Goal: Information Seeking & Learning: Learn about a topic

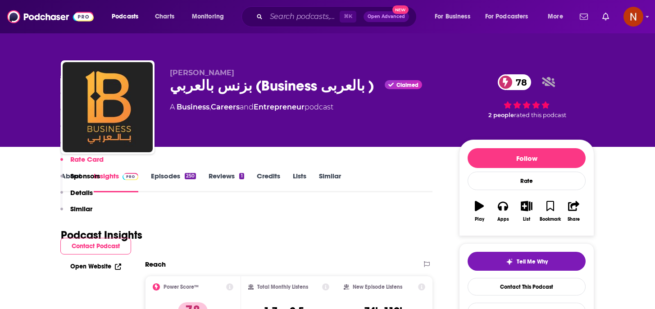
scroll to position [1239, 0]
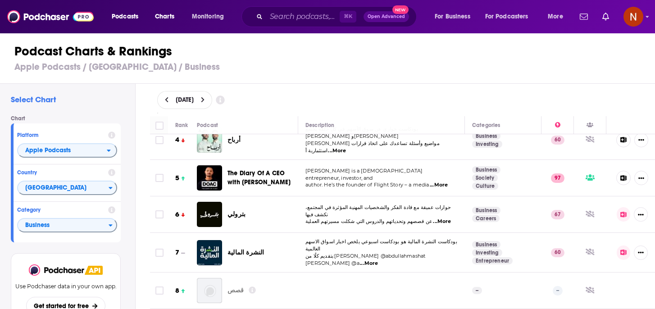
scroll to position [130, 0]
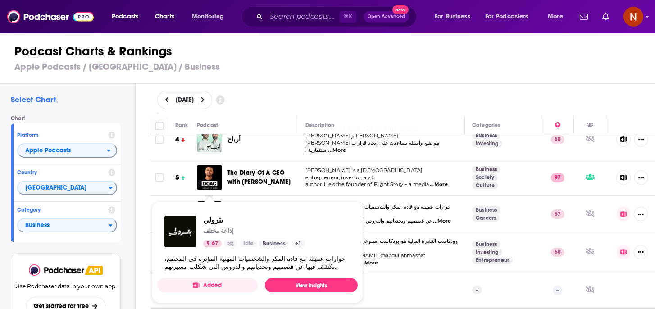
click at [353, 196] on td "حوارات عميقة مع قادة الفكر والشخصيات المهنية المؤثرة في المجتمع، نكشف فيها عن ق…" at bounding box center [381, 214] width 167 height 36
click at [304, 184] on td "Steven Bartlett is a British entrepreneur, investor, and author. He’s the found…" at bounding box center [381, 177] width 167 height 36
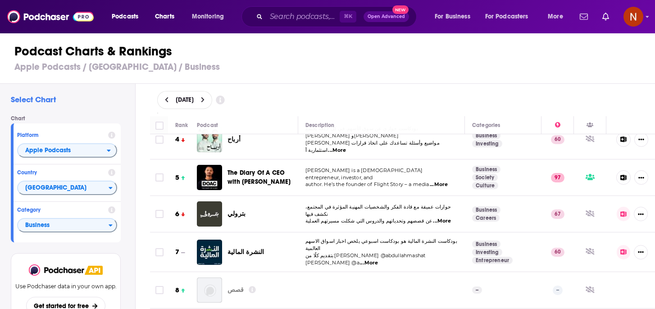
scroll to position [0, 0]
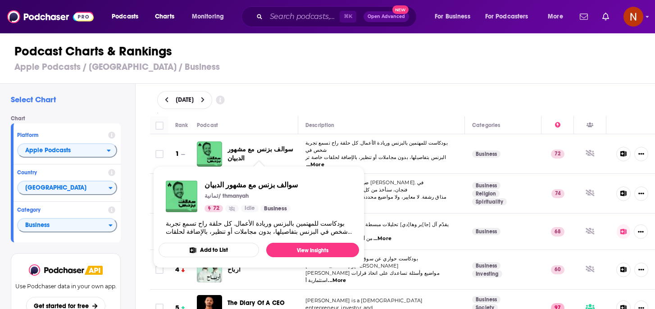
click at [278, 152] on span "سوالف بزنس مع مشهور الدبيان" at bounding box center [260, 153] width 66 height 17
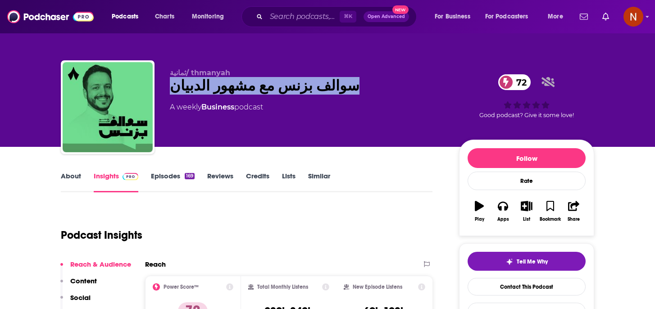
drag, startPoint x: 318, startPoint y: 92, endPoint x: 166, endPoint y: 89, distance: 152.2
click at [166, 89] on div "ثمانية/ thmanyah سوالف بزنس مع مشهور الدبيان 72 A weekly Business podcast 72 Go…" at bounding box center [327, 108] width 533 height 97
copy h2 "سوالف بزنس مع مشهور الدبيان"
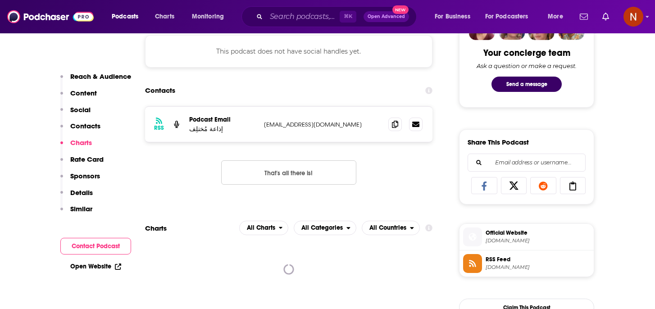
scroll to position [470, 0]
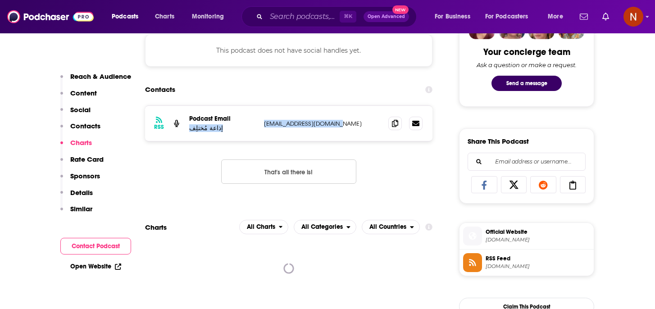
drag, startPoint x: 337, startPoint y: 124, endPoint x: 259, endPoint y: 123, distance: 77.9
click at [259, 123] on div "RSS Podcast Email إذاعة مُختلِف mukhtalif.vid@gmail.com mukhtalif.vid@gmail.com" at bounding box center [288, 123] width 287 height 35
click at [299, 119] on div "RSS Podcast Email إذاعة مُختلِف mukhtalif.vid@gmail.com mukhtalif.vid@gmail.com" at bounding box center [288, 123] width 287 height 35
click at [330, 123] on p "mukhtalif.vid@gmail.com" at bounding box center [322, 124] width 117 height 8
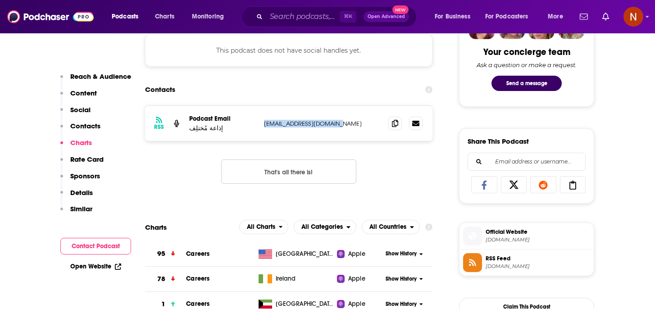
drag, startPoint x: 338, startPoint y: 126, endPoint x: 263, endPoint y: 125, distance: 75.6
click at [263, 125] on div "RSS Podcast Email إذاعة مُختلِف mukhtalif.vid@gmail.com mukhtalif.vid@gmail.com" at bounding box center [288, 123] width 287 height 35
copy p "[EMAIL_ADDRESS][DOMAIN_NAME]"
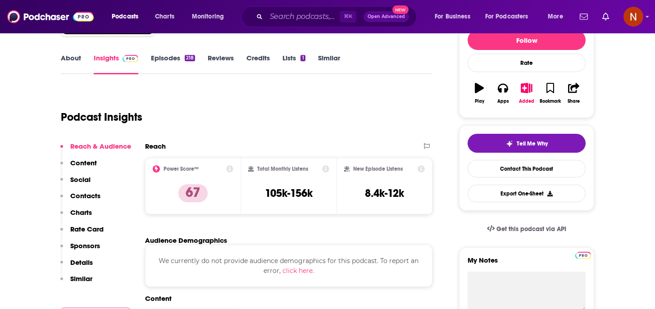
scroll to position [0, 0]
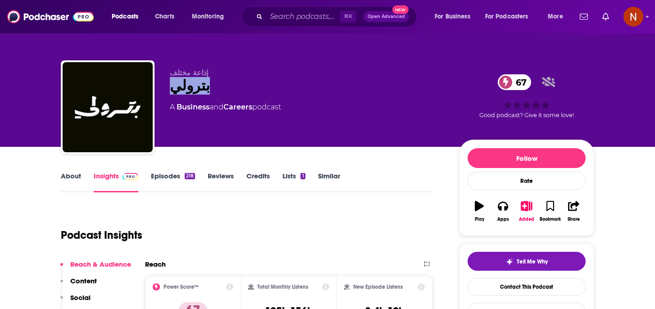
drag, startPoint x: 208, startPoint y: 92, endPoint x: 165, endPoint y: 91, distance: 43.2
click at [165, 91] on div "إذاعة مختلف بترولي 67 A Business and Careers podcast 67 Good podcast? Give it s…" at bounding box center [327, 108] width 533 height 97
copy h2 "بترولي"
click at [74, 181] on link "About" at bounding box center [71, 182] width 20 height 21
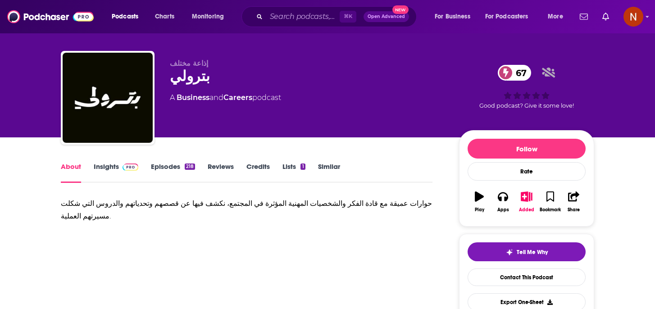
scroll to position [10, 0]
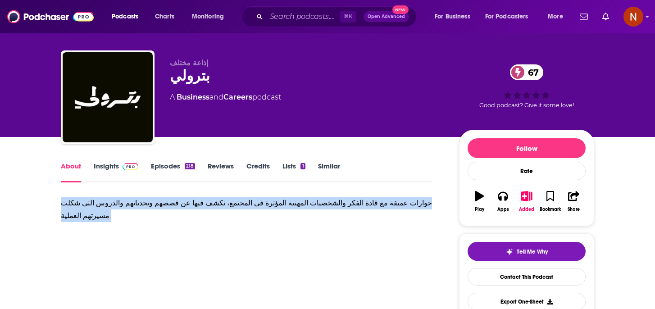
drag, startPoint x: 86, startPoint y: 215, endPoint x: 55, endPoint y: 200, distance: 33.4
copy div "حوارات عميقة مع قادة الفكر والشخصيات المهنية المؤثرة في المجتمع، نكشف فيها عن ق…"
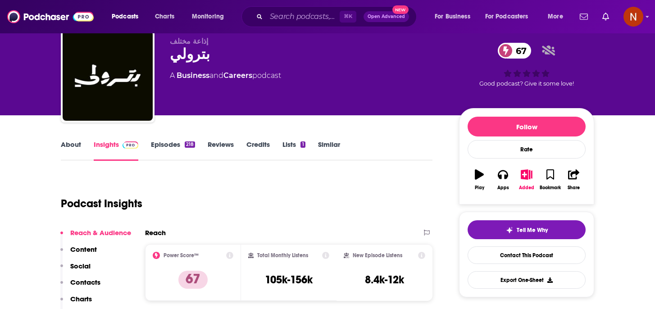
scroll to position [38, 0]
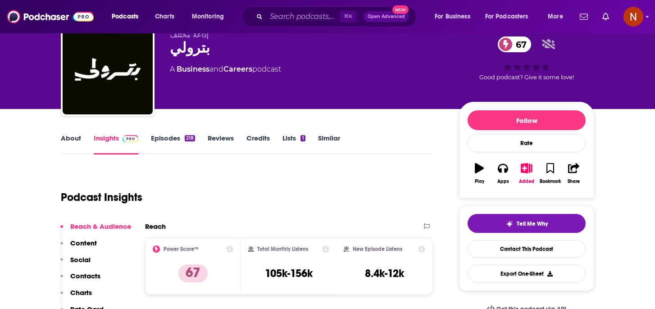
click at [158, 139] on link "Episodes 218" at bounding box center [173, 144] width 44 height 21
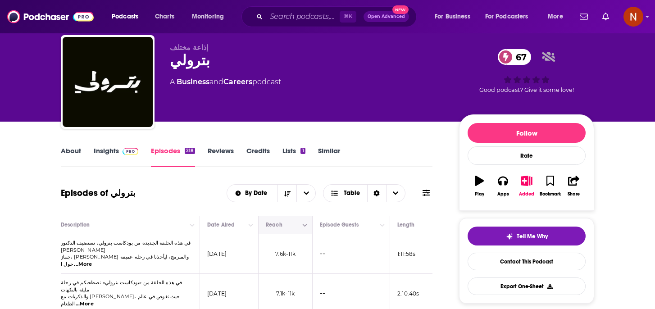
scroll to position [26, 0]
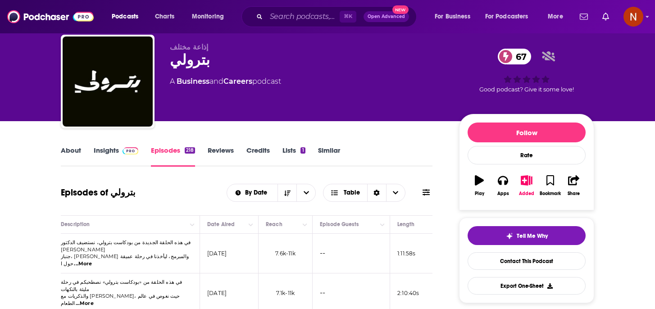
click at [94, 148] on link "Insights" at bounding box center [116, 156] width 45 height 21
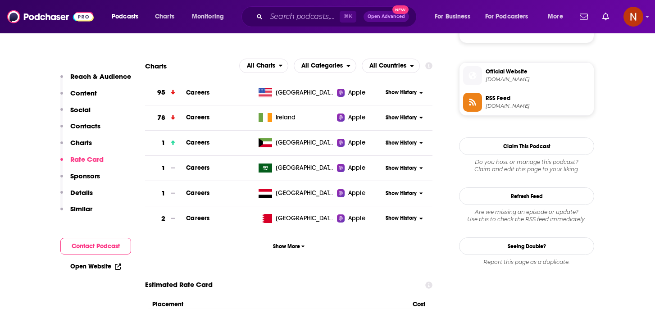
scroll to position [627, 0]
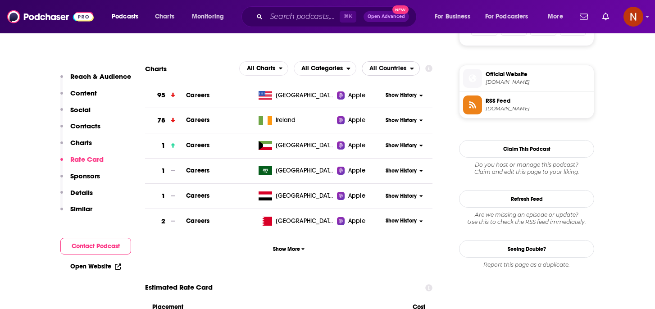
click at [398, 69] on span "All Countries" at bounding box center [387, 68] width 37 height 6
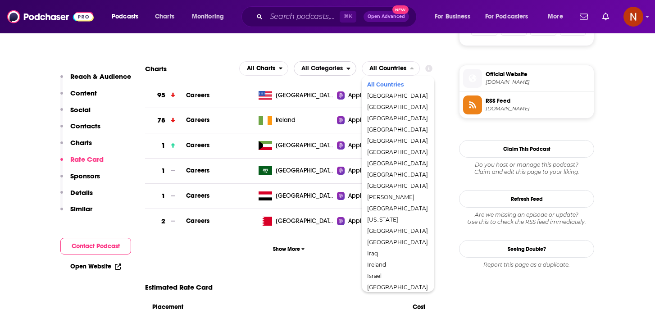
click at [350, 76] on button "All Categories" at bounding box center [325, 68] width 63 height 14
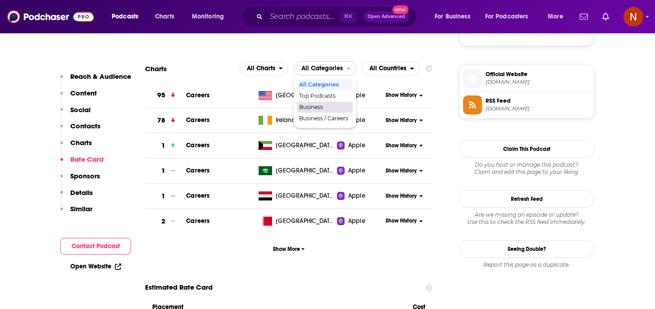
click at [328, 110] on span "Business" at bounding box center [324, 106] width 51 height 5
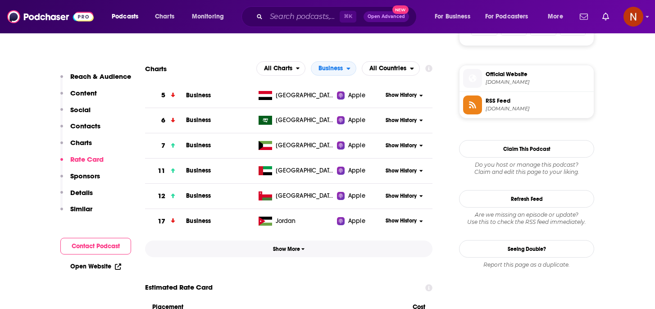
click at [287, 251] on span "Show More" at bounding box center [289, 249] width 32 height 6
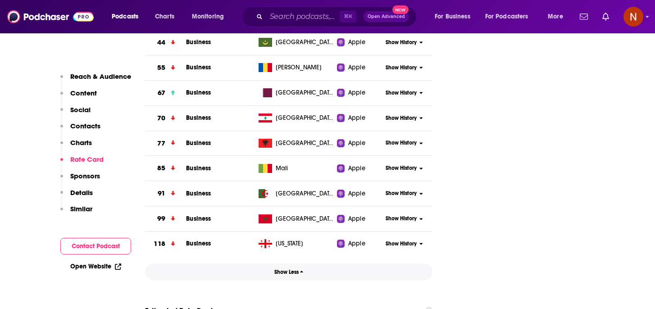
scroll to position [921, 0]
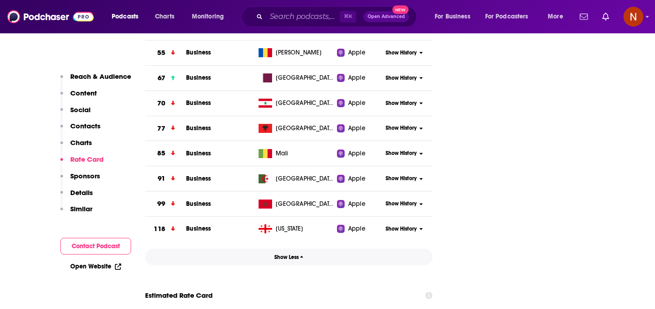
click at [292, 257] on span "Show Less" at bounding box center [288, 257] width 29 height 6
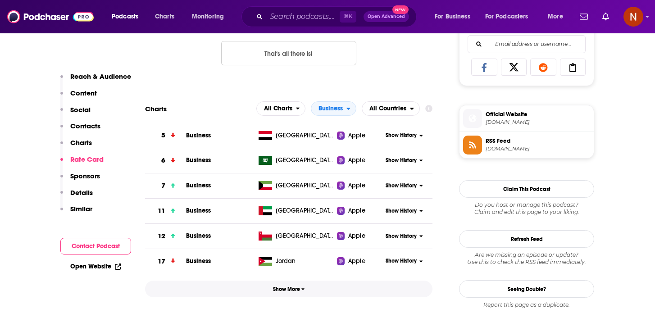
scroll to position [584, 0]
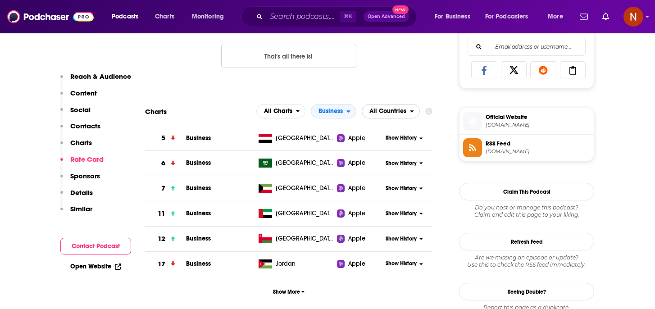
click at [394, 112] on span "All Countries" at bounding box center [387, 111] width 37 height 6
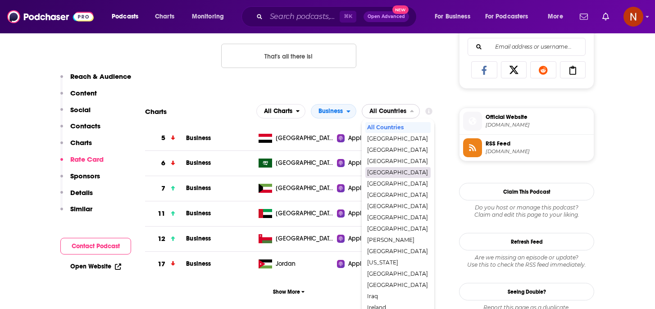
scroll to position [253, 0]
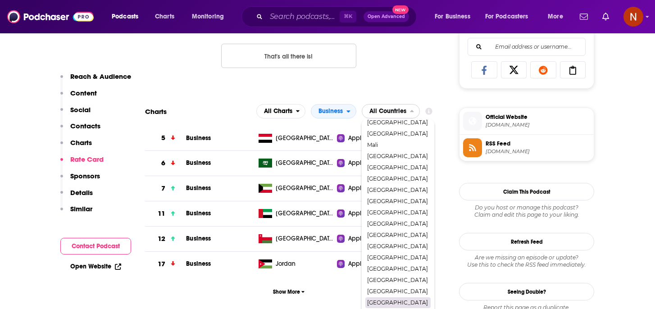
click at [380, 305] on span "[GEOGRAPHIC_DATA]" at bounding box center [397, 302] width 61 height 5
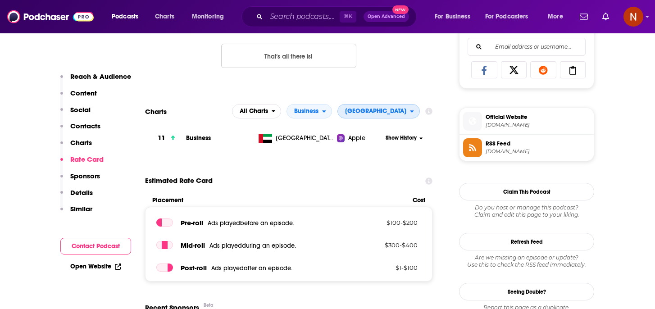
click at [399, 119] on span "[GEOGRAPHIC_DATA]" at bounding box center [374, 111] width 72 height 15
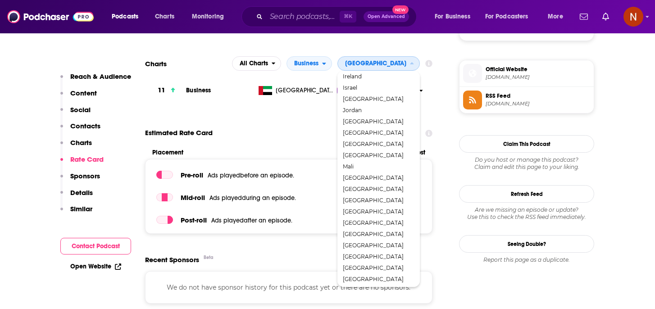
scroll to position [228, 0]
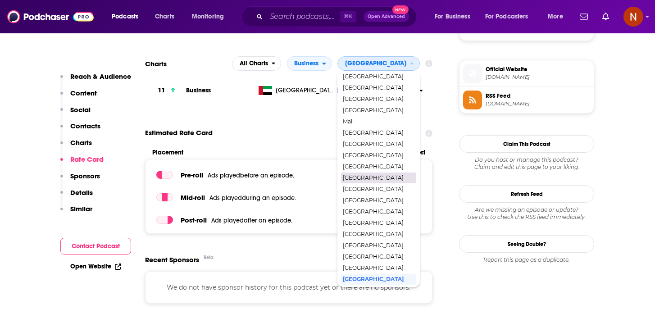
click at [392, 181] on span "Saudi Arabia" at bounding box center [378, 177] width 71 height 5
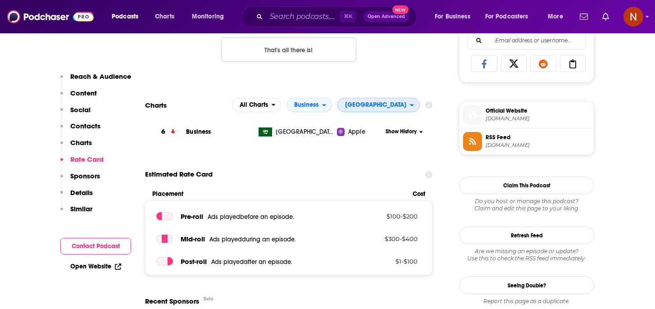
scroll to position [588, 0]
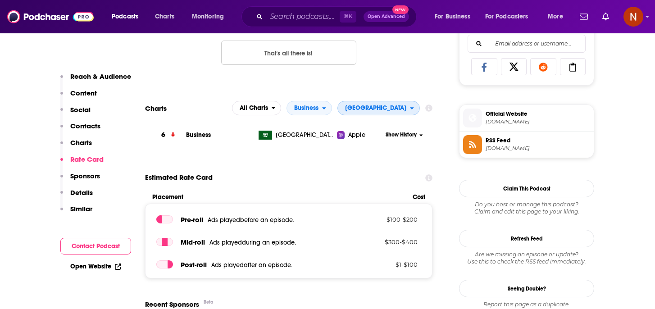
click at [376, 114] on span "Saudi Arabia" at bounding box center [374, 107] width 72 height 15
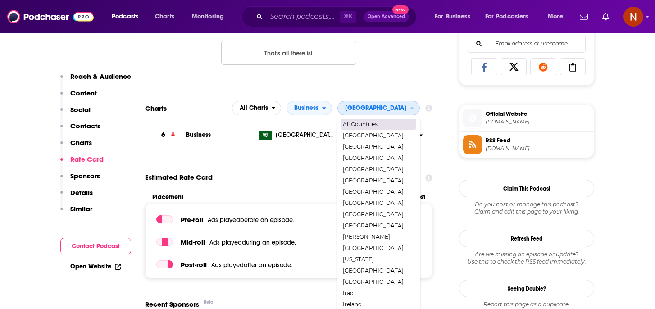
click at [380, 123] on span "All Countries" at bounding box center [378, 124] width 71 height 5
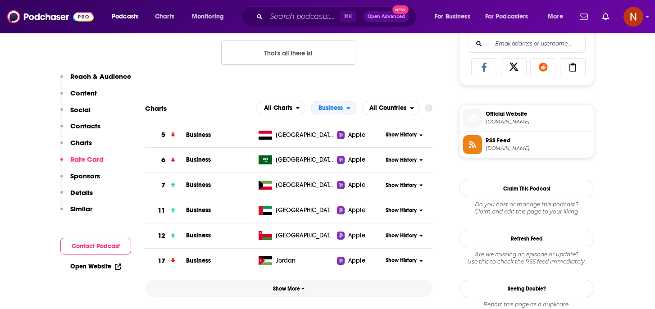
click at [265, 291] on button "Show More" at bounding box center [288, 288] width 287 height 17
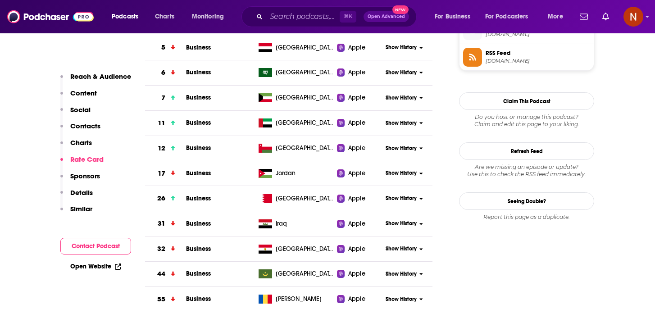
scroll to position [0, 0]
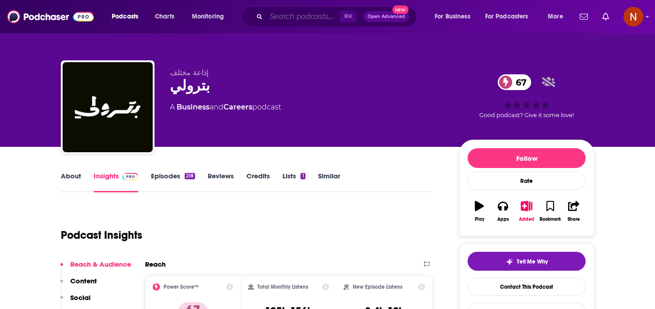
click at [293, 22] on input "Search podcasts, credits, & more..." at bounding box center [302, 16] width 73 height 14
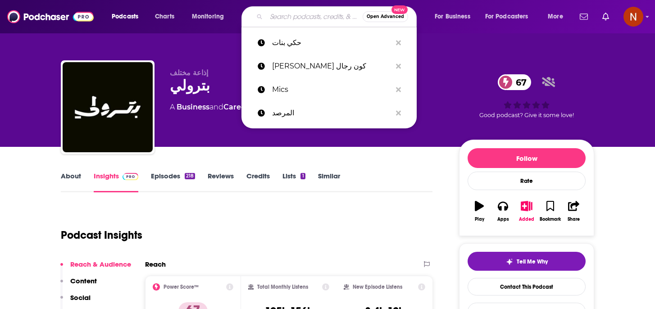
paste input "El Mal El Halal"
type input "El Mal El Halal"
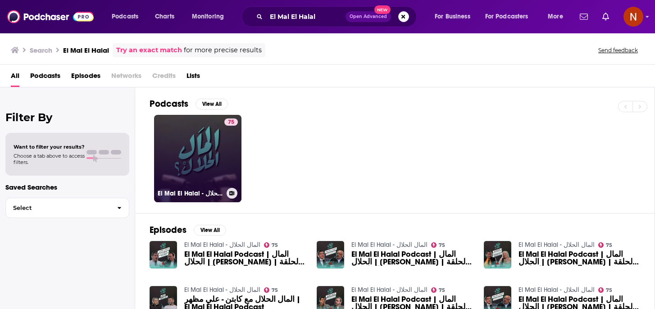
click at [177, 192] on h3 "El Mal El Halal - المال الحلال" at bounding box center [190, 194] width 65 height 8
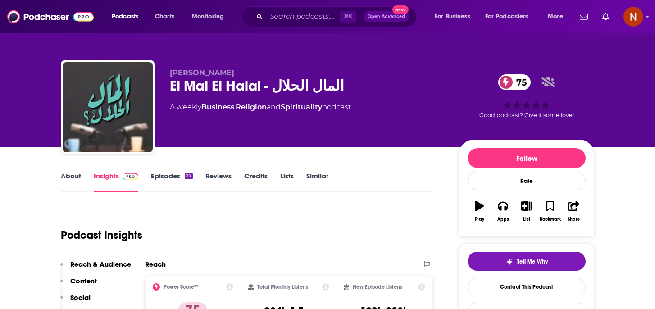
click at [73, 179] on link "About" at bounding box center [71, 182] width 20 height 21
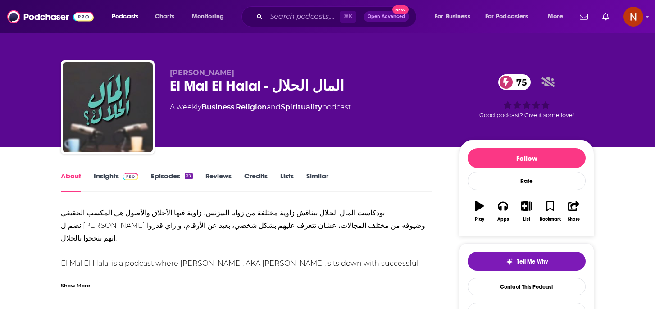
drag, startPoint x: 94, startPoint y: 244, endPoint x: 48, endPoint y: 212, distance: 55.7
copy div "بودكاست المال الحلال بيناقش زاوية مختلفة من زوايا البيزنس، زاوية فيها الأخلاق و…"
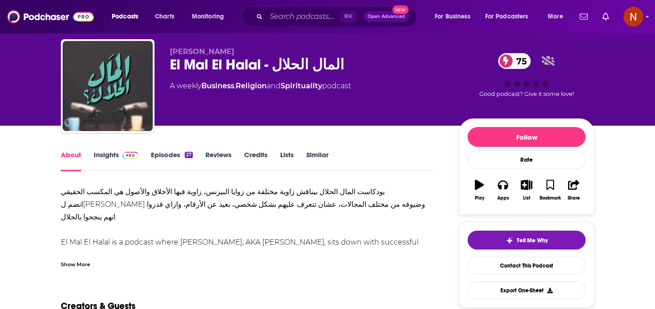
scroll to position [32, 0]
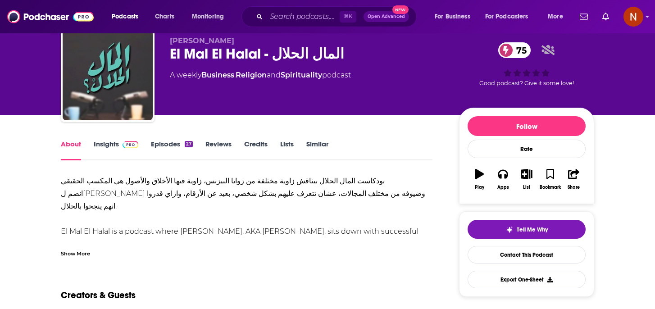
click at [105, 143] on link "Insights" at bounding box center [116, 150] width 45 height 21
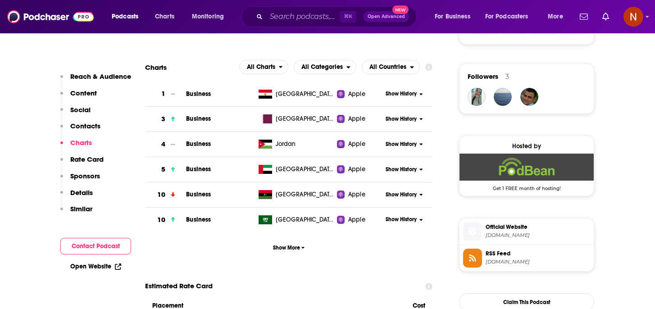
scroll to position [623, 0]
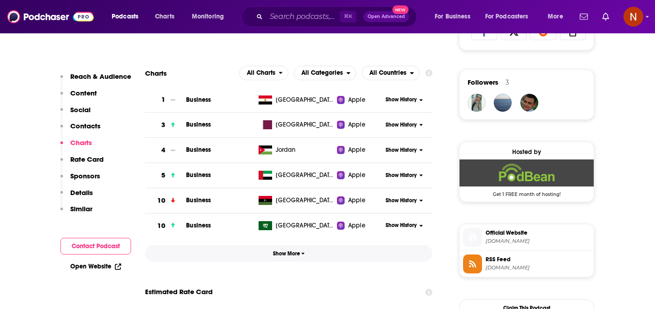
click at [285, 262] on button "Show More" at bounding box center [288, 253] width 287 height 17
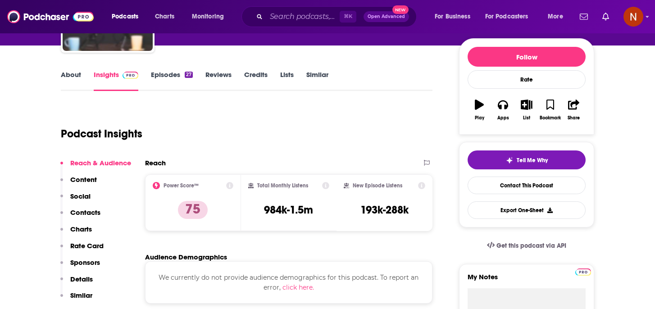
scroll to position [113, 0]
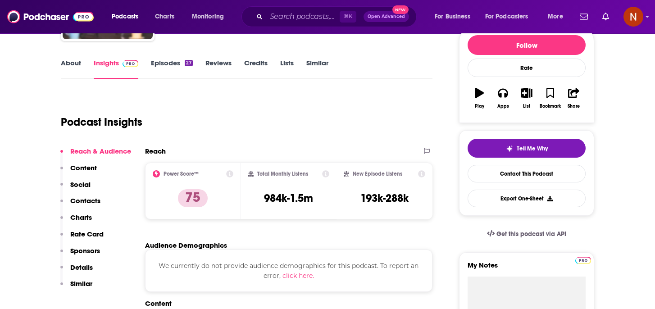
click at [160, 58] on div "About Insights Episodes 27 Reviews Credits Lists Similar" at bounding box center [246, 68] width 371 height 22
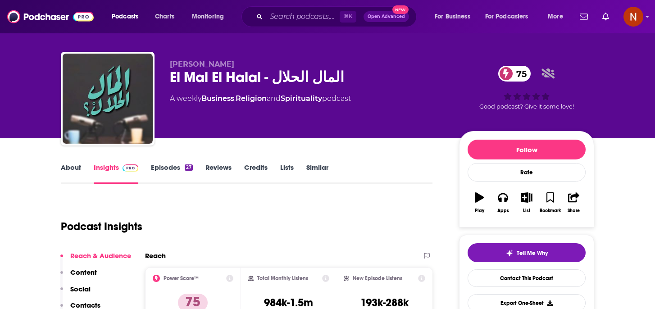
scroll to position [9, 0]
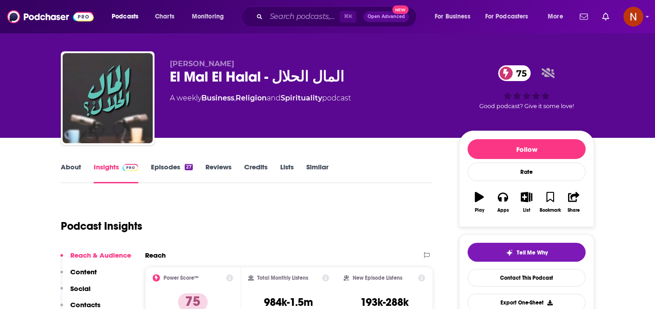
click at [167, 163] on link "Episodes 27" at bounding box center [172, 173] width 42 height 21
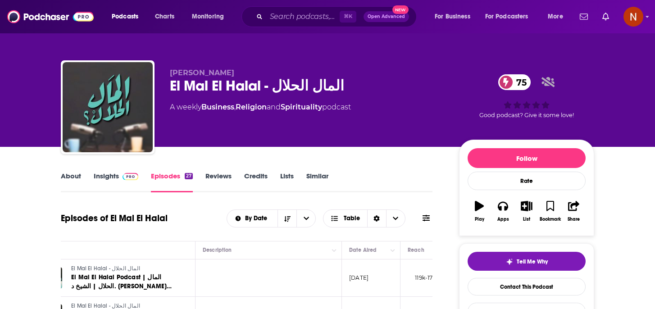
click at [67, 183] on link "About" at bounding box center [71, 182] width 20 height 21
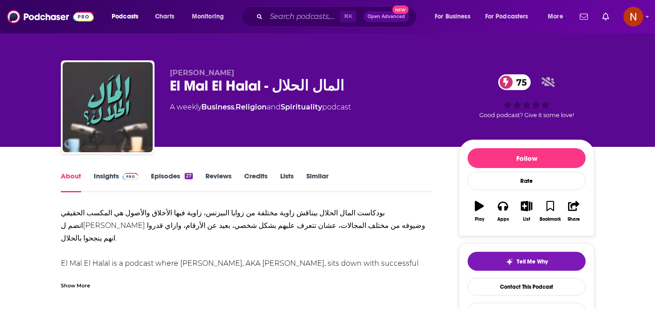
click at [99, 175] on link "Insights" at bounding box center [116, 182] width 45 height 21
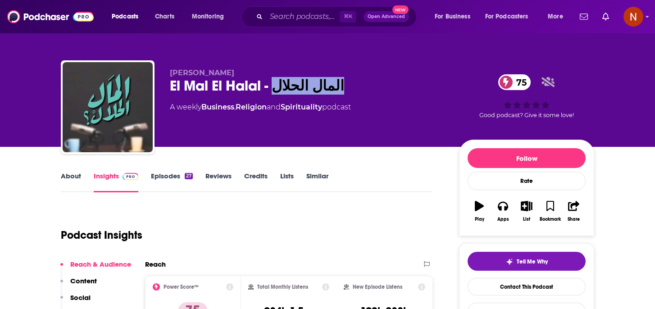
drag, startPoint x: 335, startPoint y: 85, endPoint x: 271, endPoint y: 85, distance: 64.8
click at [271, 86] on div "El Mal El Halal - المال الحلال 75" at bounding box center [307, 86] width 275 height 18
copy h2 "المال الحلال"
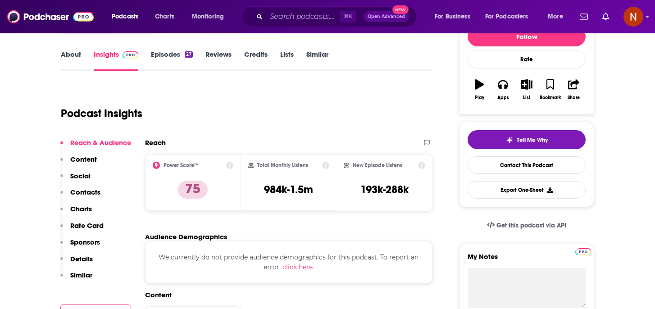
scroll to position [125, 0]
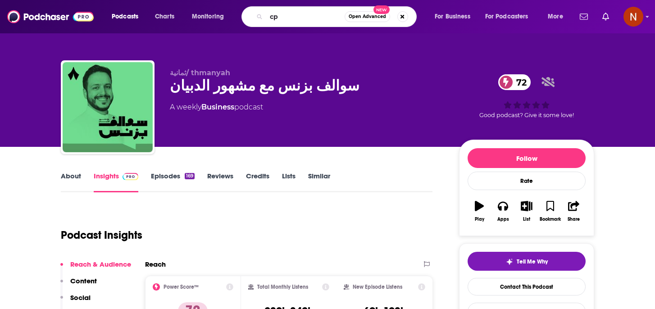
type input "c"
type input "conversations with [PERSON_NAME]"
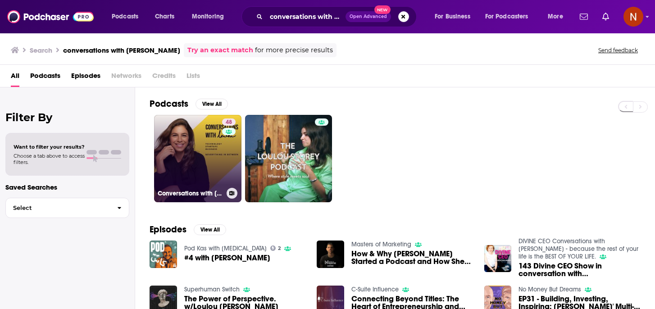
click at [188, 192] on h3 "Conversations with Loulou" at bounding box center [190, 194] width 65 height 8
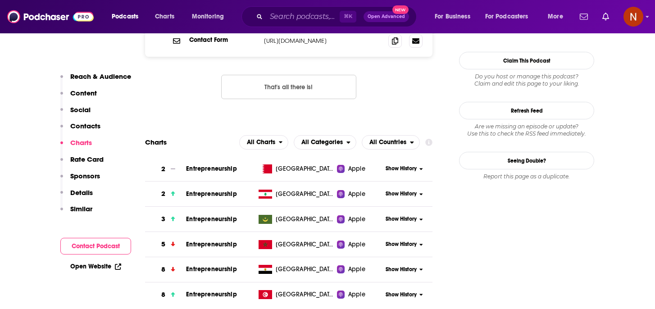
scroll to position [1009, 0]
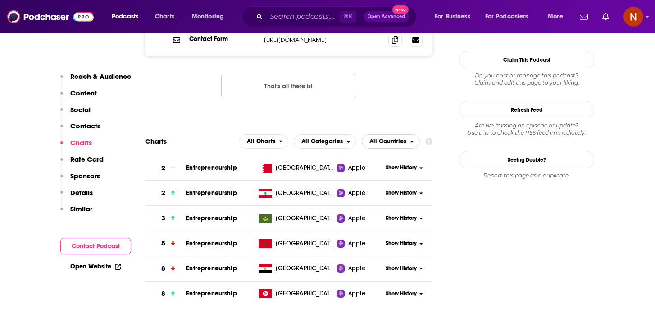
click at [386, 138] on span "All Countries" at bounding box center [387, 141] width 37 height 6
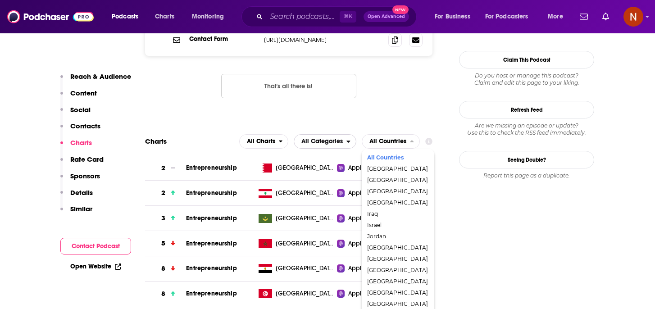
click at [330, 138] on span "All Categories" at bounding box center [321, 141] width 41 height 6
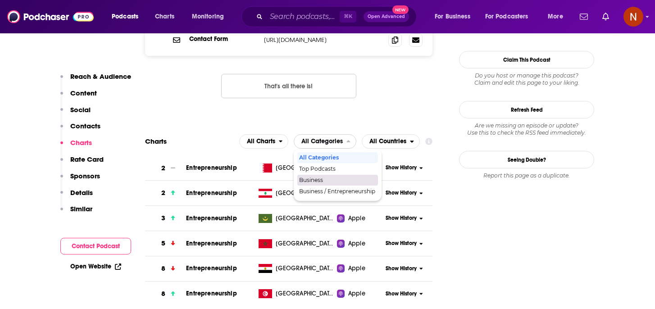
click at [326, 177] on span "Business" at bounding box center [337, 179] width 76 height 5
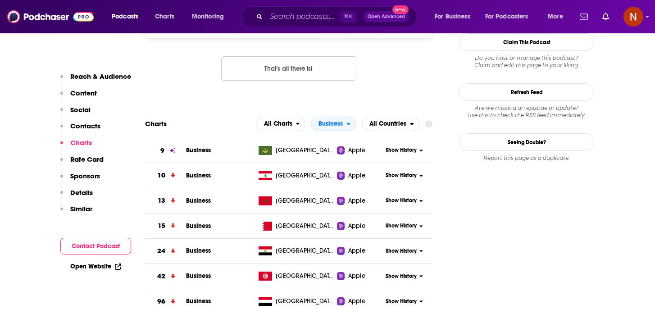
scroll to position [1024, 0]
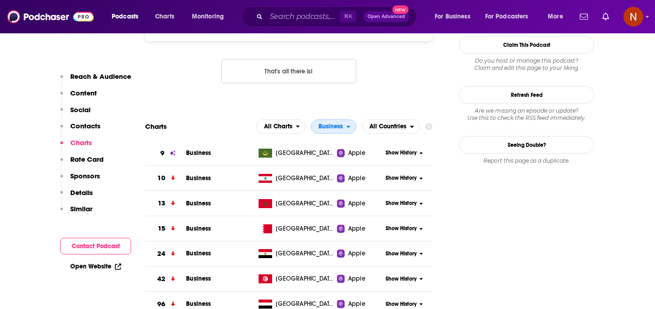
click at [339, 119] on span "Business" at bounding box center [328, 126] width 35 height 15
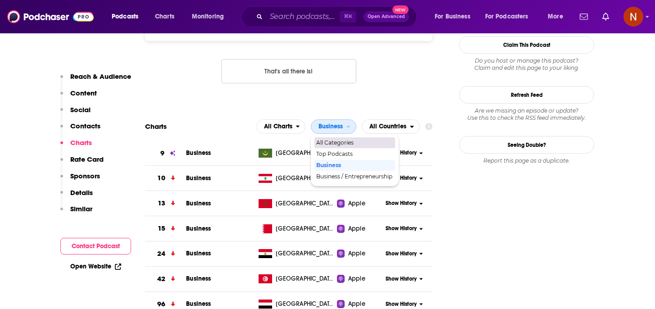
click at [341, 149] on div "Top Podcasts" at bounding box center [354, 154] width 81 height 11
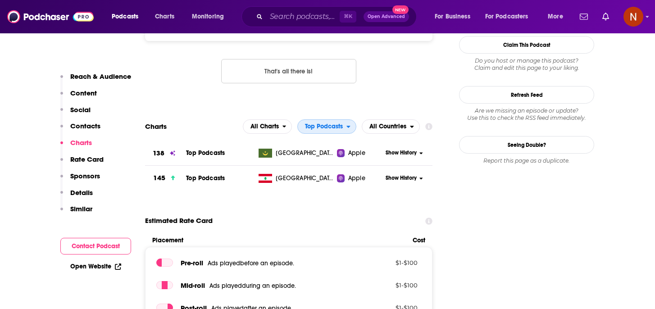
click at [345, 119] on span "Top Podcasts" at bounding box center [322, 126] width 49 height 15
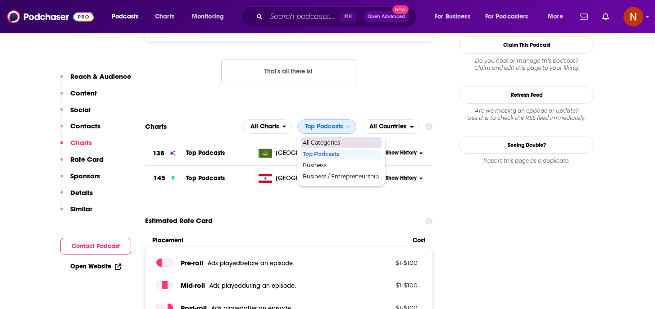
click at [344, 140] on span "All Categories" at bounding box center [341, 142] width 76 height 5
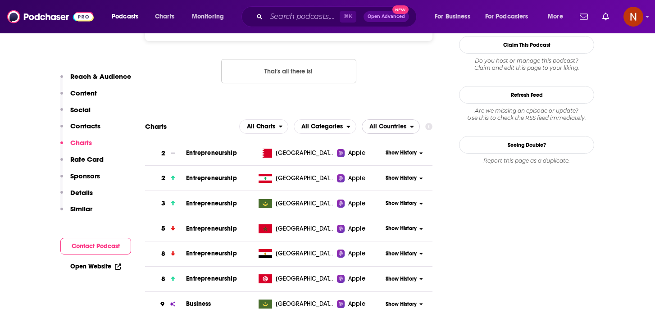
click at [388, 123] on span "All Countries" at bounding box center [387, 126] width 37 height 6
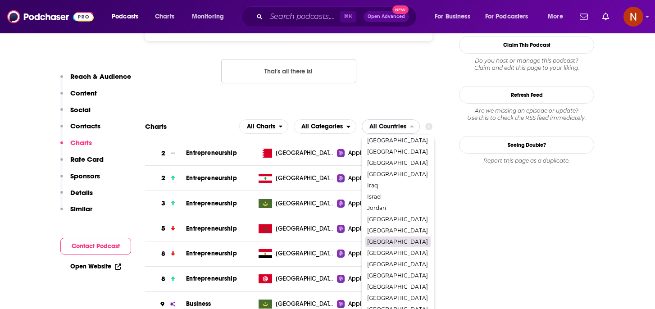
scroll to position [12, 0]
click at [389, 308] on span "[GEOGRAPHIC_DATA]" at bounding box center [397, 310] width 61 height 5
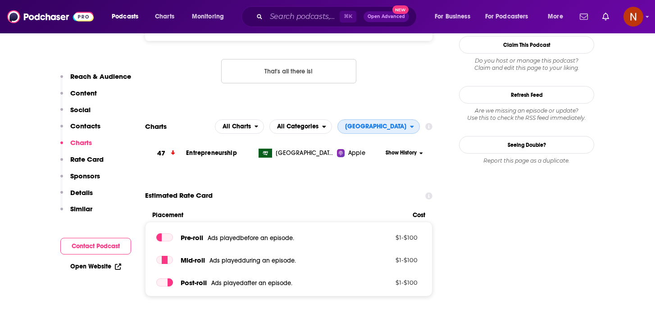
click at [380, 123] on span "[GEOGRAPHIC_DATA]" at bounding box center [375, 126] width 61 height 6
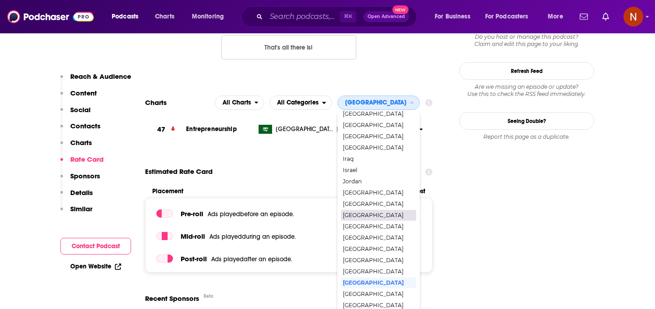
scroll to position [16, 0]
click at [401, 303] on span "[GEOGRAPHIC_DATA]" at bounding box center [378, 305] width 71 height 5
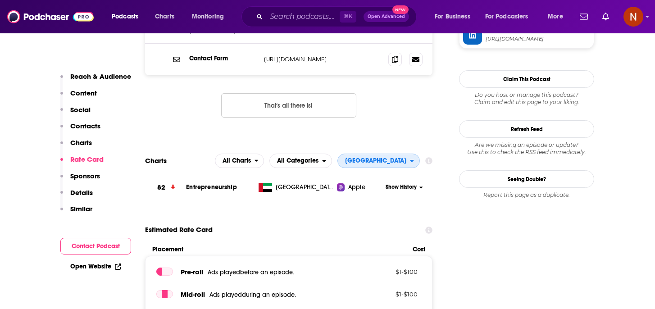
scroll to position [971, 0]
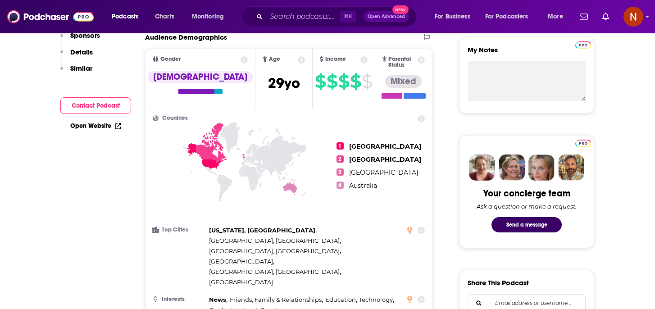
scroll to position [45, 0]
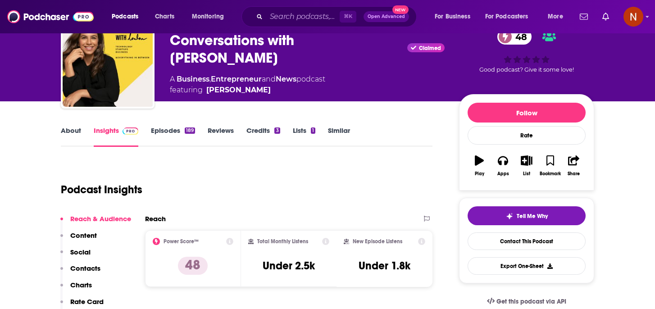
click at [71, 134] on link "About" at bounding box center [71, 136] width 20 height 21
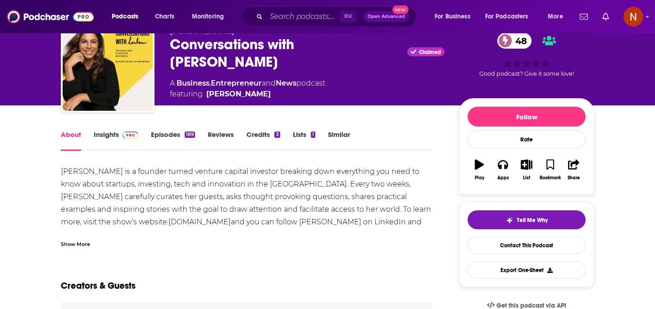
scroll to position [43, 0]
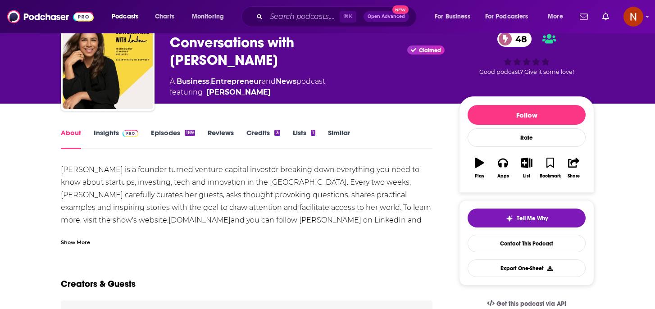
click at [71, 242] on div "Show More" at bounding box center [75, 241] width 29 height 9
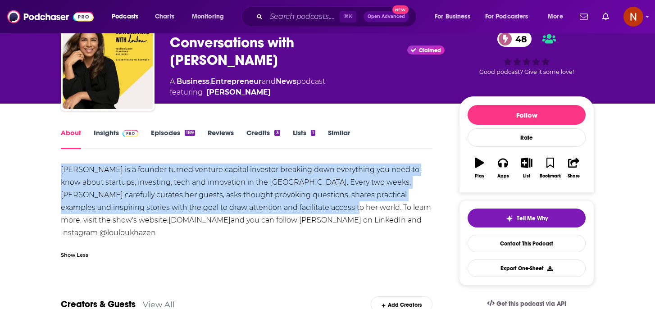
drag, startPoint x: 292, startPoint y: 209, endPoint x: 54, endPoint y: 173, distance: 240.1
copy div "Loulou Khazen is a founder turned venture capital investor breaking down everyt…"
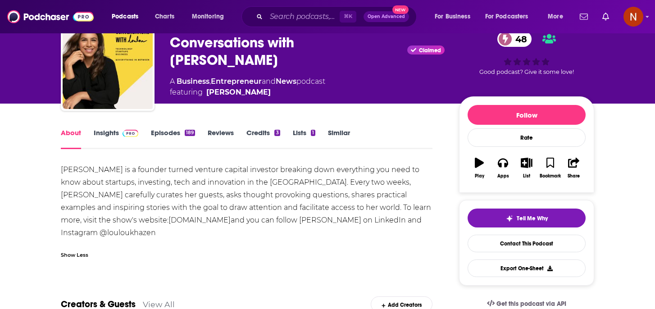
click at [119, 129] on span at bounding box center [128, 132] width 19 height 9
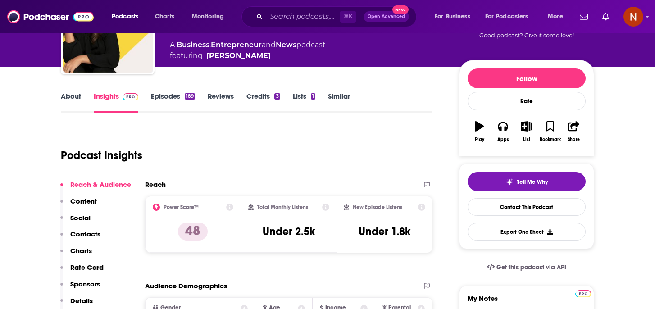
scroll to position [50, 0]
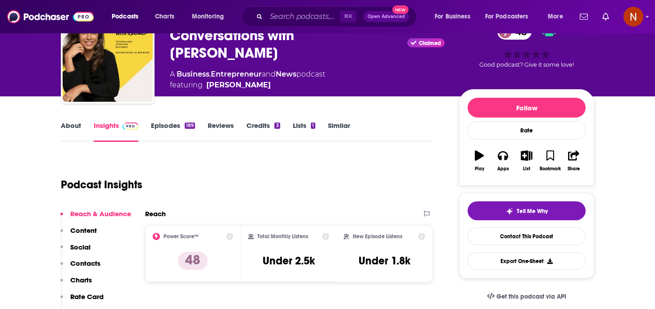
click at [176, 123] on link "Episodes 189" at bounding box center [173, 131] width 44 height 21
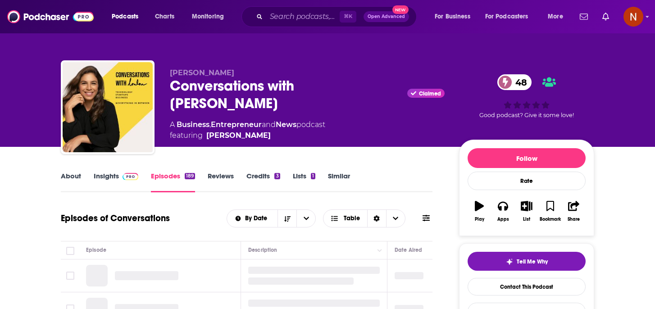
click at [119, 173] on span at bounding box center [128, 176] width 19 height 9
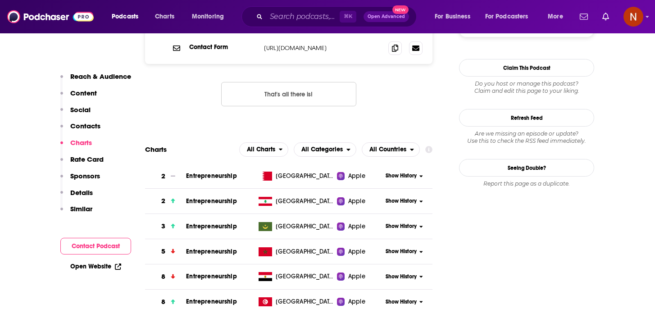
scroll to position [1018, 0]
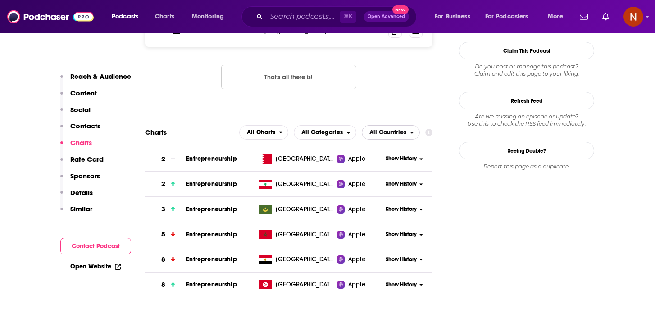
click at [413, 129] on div "open menu" at bounding box center [414, 132] width 9 height 6
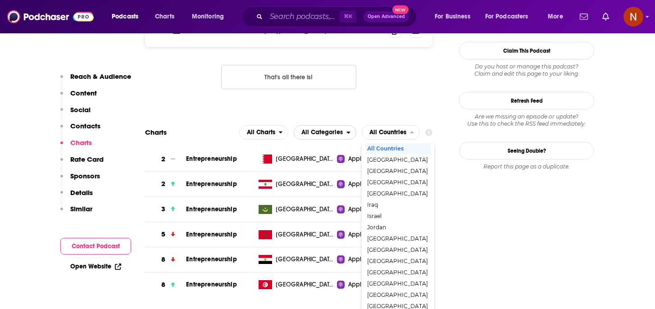
click at [336, 129] on span "All Categories" at bounding box center [321, 132] width 41 height 6
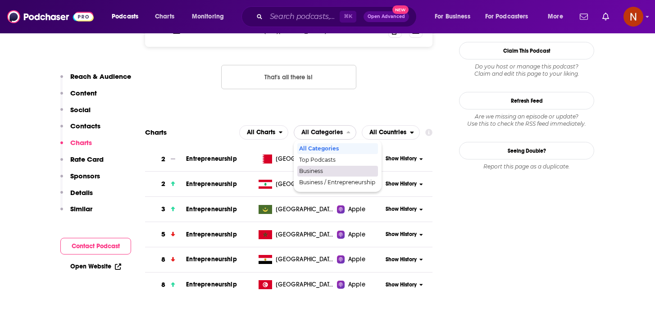
click at [330, 168] on span "Business" at bounding box center [337, 170] width 76 height 5
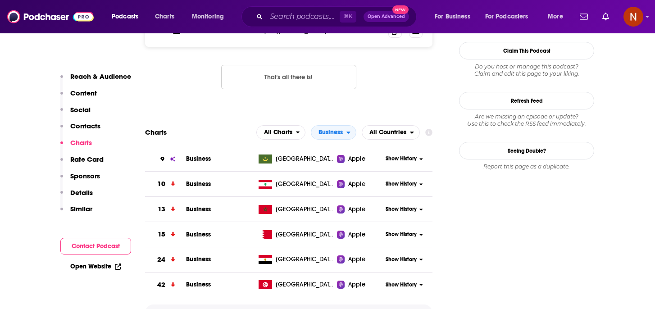
click at [288, 308] on span "Show More" at bounding box center [289, 313] width 32 height 6
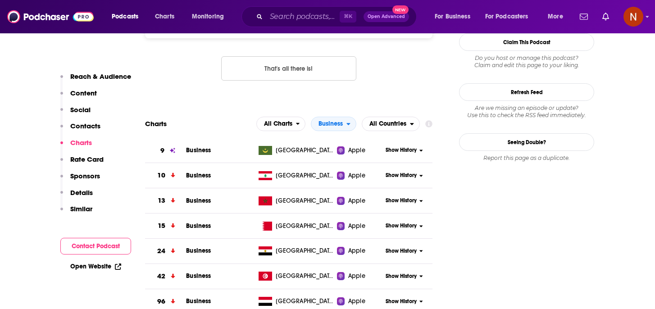
scroll to position [1028, 0]
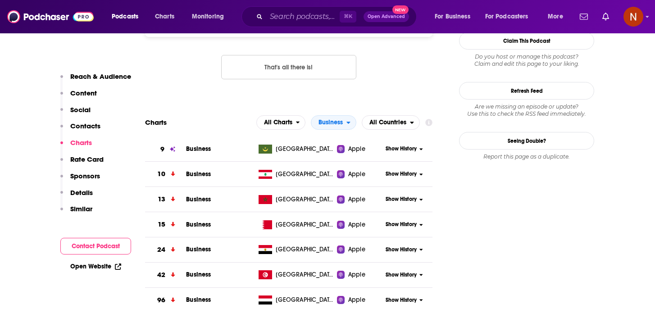
click at [389, 115] on span "All Countries" at bounding box center [386, 122] width 48 height 15
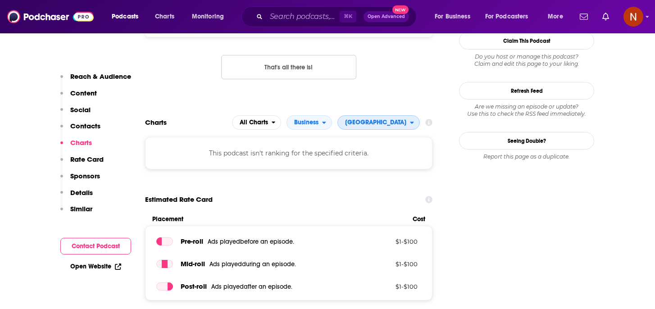
click at [394, 115] on span "[GEOGRAPHIC_DATA]" at bounding box center [374, 122] width 72 height 15
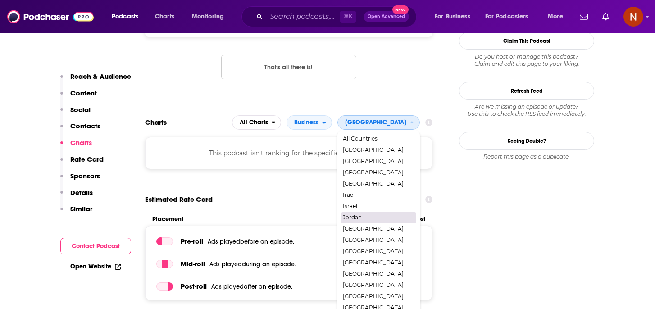
scroll to position [16, 0]
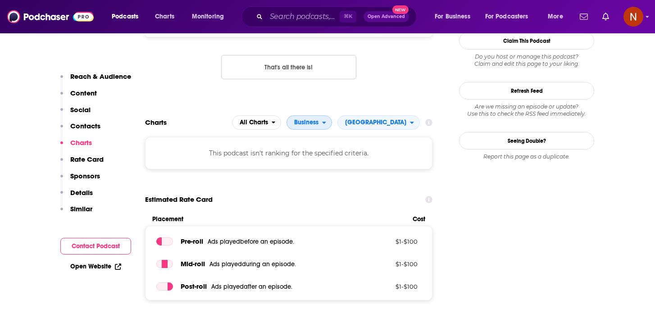
click at [317, 119] on span "Business" at bounding box center [306, 122] width 24 height 6
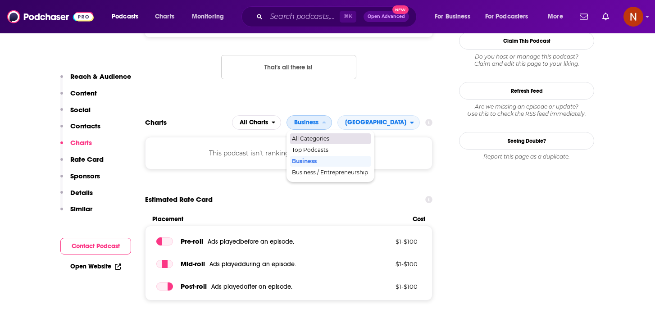
click at [318, 136] on span "All Categories" at bounding box center [330, 138] width 76 height 5
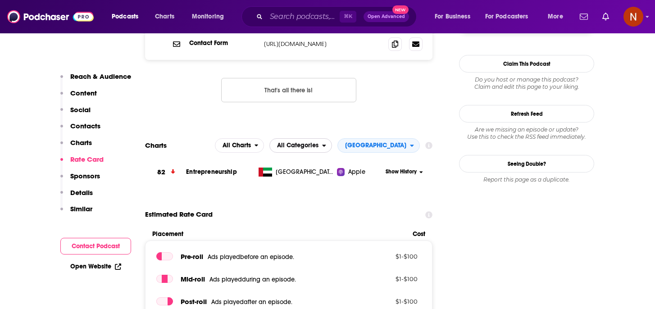
scroll to position [996, 0]
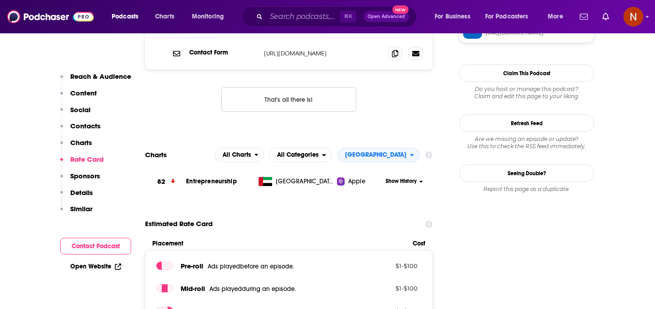
click at [335, 148] on div "All Charts All Categories United Arab Emirates" at bounding box center [317, 155] width 205 height 14
click at [352, 152] on span "[GEOGRAPHIC_DATA]" at bounding box center [375, 155] width 61 height 6
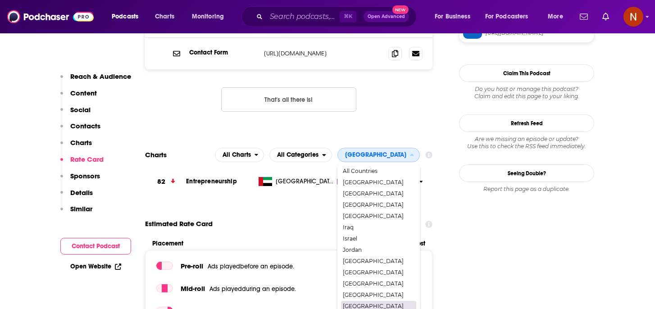
scroll to position [16, 0]
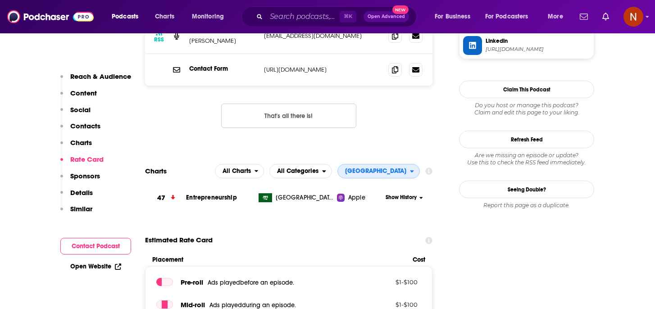
scroll to position [978, 0]
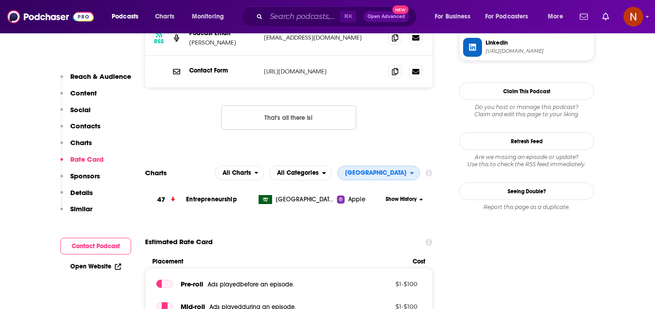
click at [372, 170] on span "[GEOGRAPHIC_DATA]" at bounding box center [375, 173] width 61 height 6
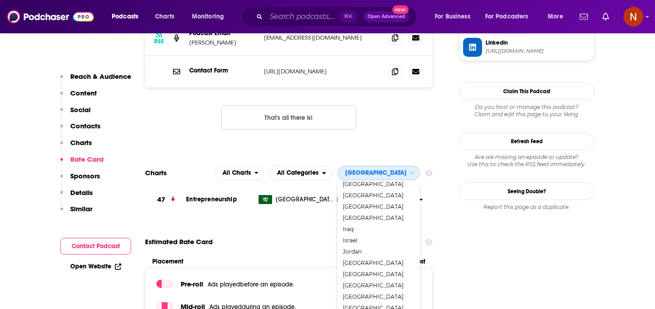
scroll to position [1024, 0]
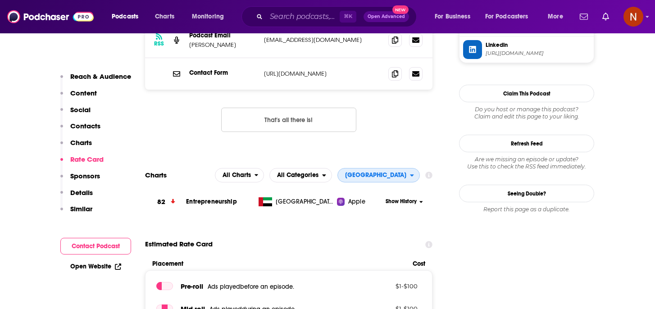
scroll to position [973, 0]
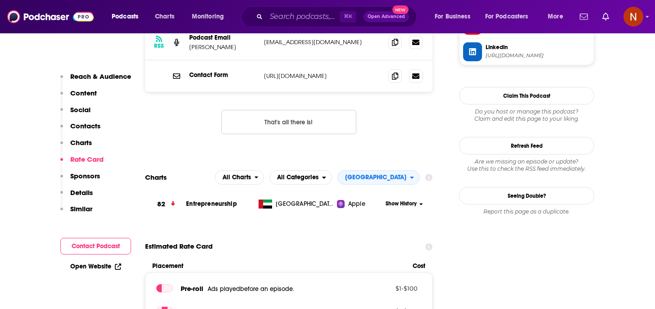
click at [388, 170] on section "Charts All Charts All Categories United Arab Emirates 82 Entrepreneurship Unite…" at bounding box center [288, 193] width 287 height 46
click at [388, 174] on span "[GEOGRAPHIC_DATA]" at bounding box center [375, 177] width 61 height 6
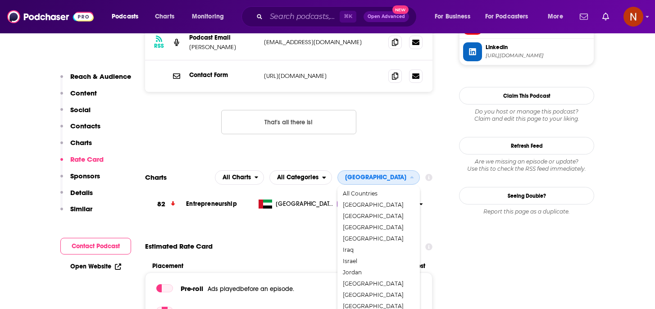
click at [400, 170] on span "[GEOGRAPHIC_DATA]" at bounding box center [374, 177] width 72 height 15
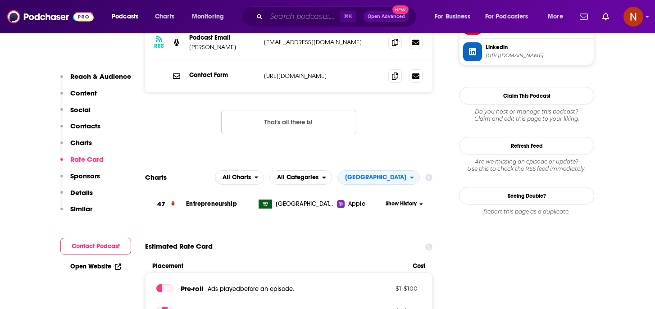
click at [295, 13] on input "Search podcasts, credits, & more..." at bounding box center [302, 16] width 73 height 14
click at [160, 20] on span "Charts" at bounding box center [164, 16] width 19 height 13
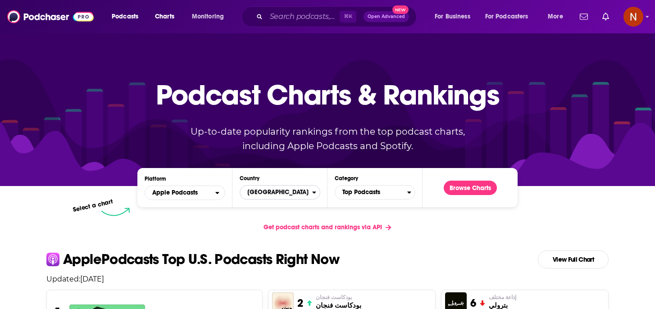
click at [291, 188] on span "United States" at bounding box center [276, 192] width 72 height 15
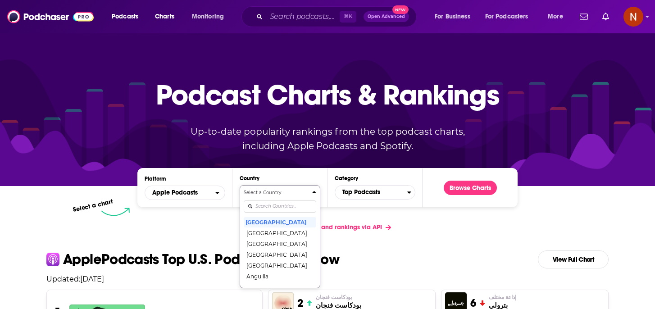
click at [287, 201] on div "Select a Country United States Afghanistan Albania Algeria Angola Anguilla Anti…" at bounding box center [280, 236] width 72 height 95
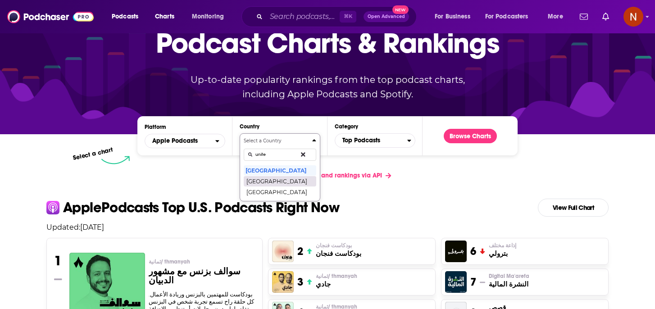
type input "unite"
click at [293, 177] on button "[GEOGRAPHIC_DATA]" at bounding box center [280, 181] width 72 height 11
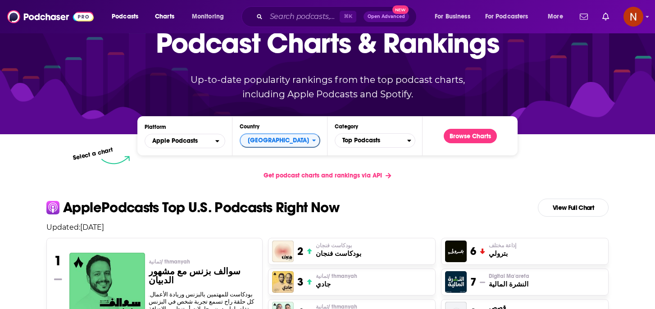
click at [370, 149] on div "Platform Apple Podcasts Country United Arab Emirates Category Top Podcasts Brow…" at bounding box center [327, 135] width 380 height 39
click at [371, 145] on span "Top Podcasts" at bounding box center [371, 140] width 72 height 15
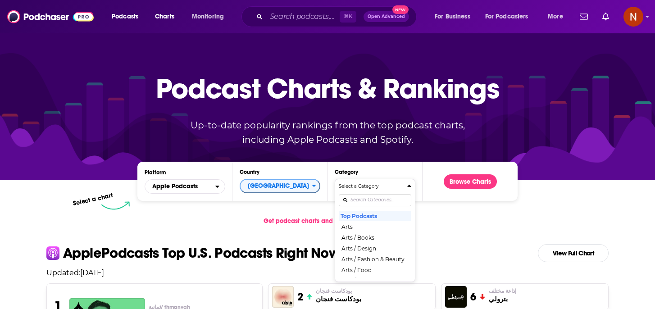
scroll to position [0, 0]
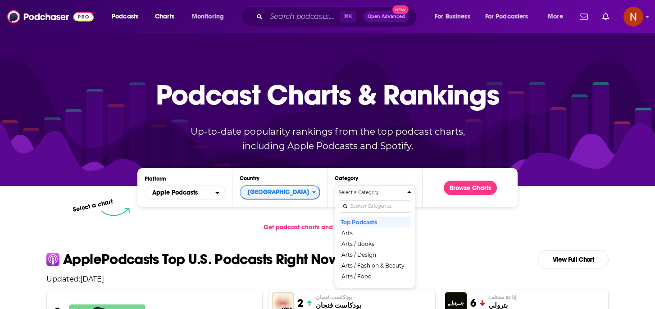
click at [367, 213] on div "Categories" at bounding box center [375, 206] width 72 height 21
click at [367, 208] on div "Select a Category Top Podcasts Arts Arts / Books Arts / Design Arts / Fashion &…" at bounding box center [375, 236] width 72 height 95
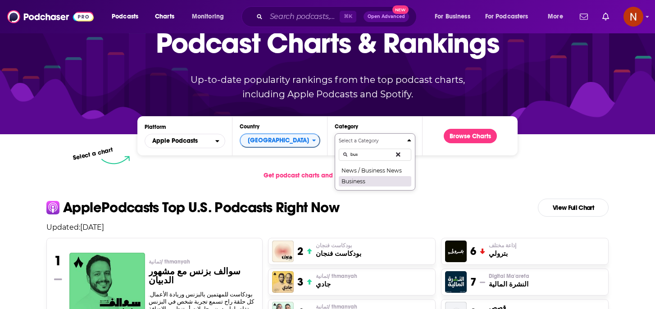
type input "bus"
click at [370, 177] on button "Business" at bounding box center [375, 181] width 72 height 11
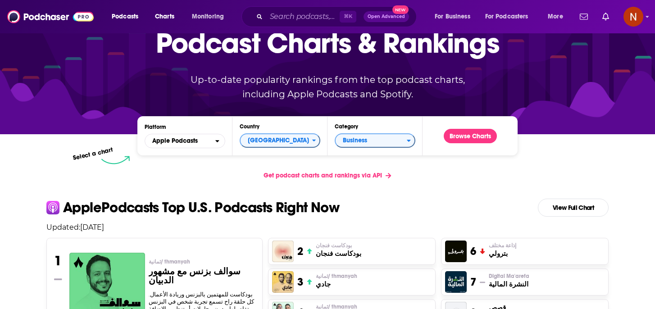
click at [451, 144] on div "Browse Charts" at bounding box center [470, 135] width 68 height 25
click at [453, 138] on button "Browse Charts" at bounding box center [470, 136] width 53 height 14
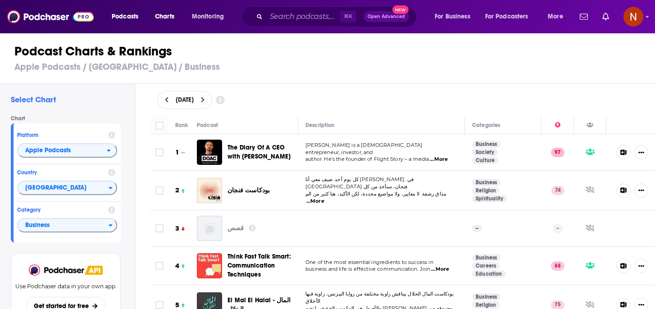
scroll to position [0, 0]
click at [40, 236] on div "Category Business" at bounding box center [67, 220] width 107 height 37
click at [40, 223] on span "Business" at bounding box center [63, 225] width 91 height 15
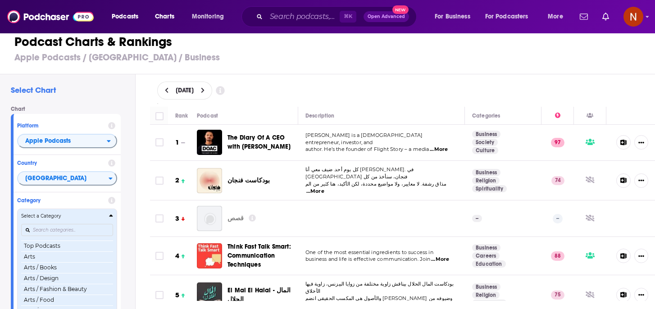
scroll to position [30, 0]
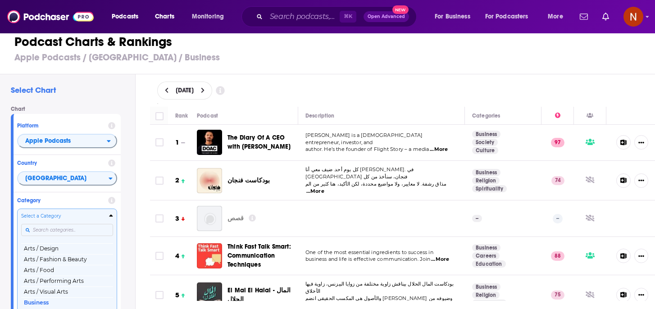
click at [57, 231] on input "Categories" at bounding box center [67, 230] width 92 height 12
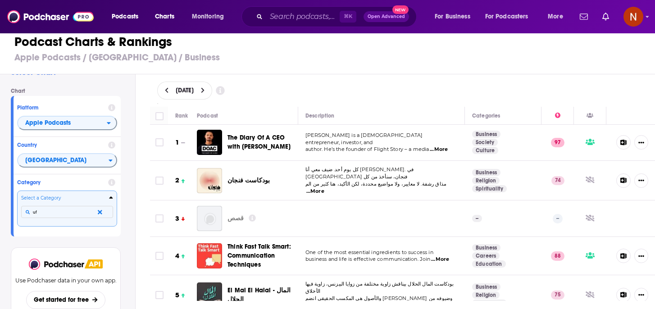
scroll to position [0, 0]
type input "u"
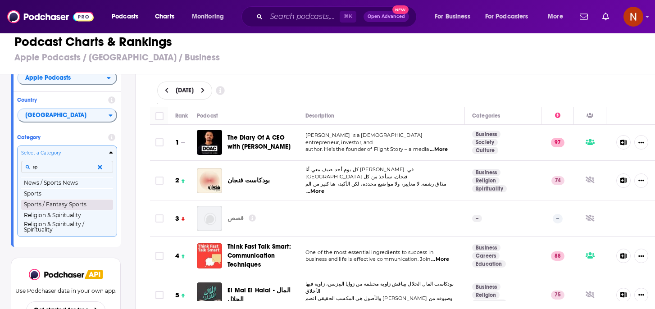
scroll to position [79, 0]
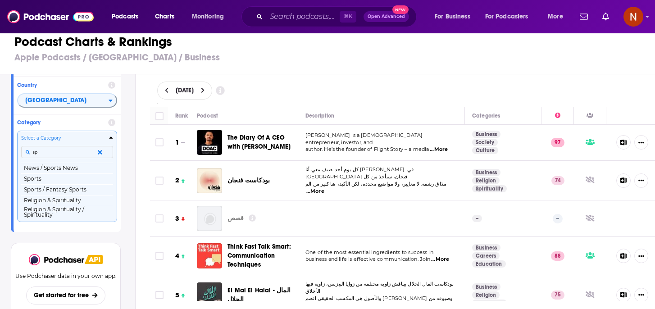
type input "sp"
click at [101, 151] on icon "Categories" at bounding box center [100, 152] width 5 height 5
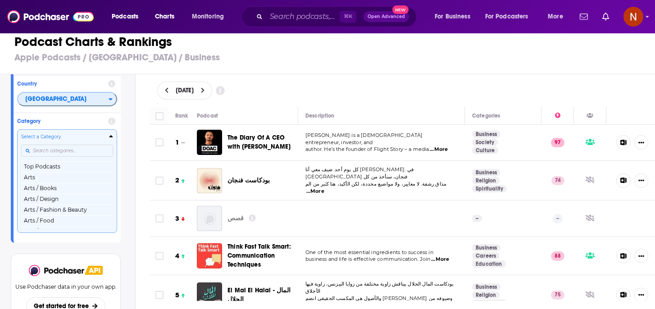
click at [109, 102] on icon "Countries" at bounding box center [111, 99] width 4 height 6
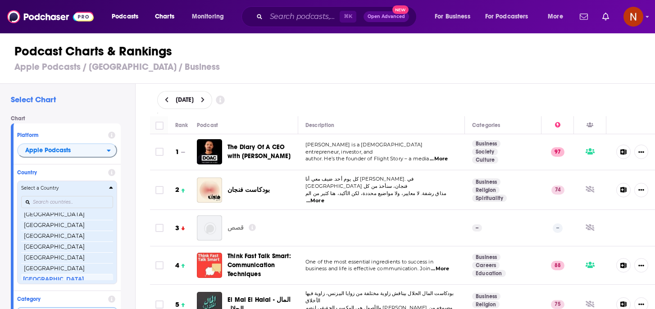
scroll to position [1716, 0]
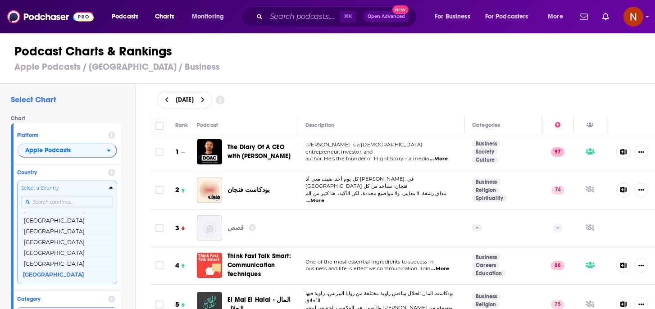
click at [60, 203] on input "Countries" at bounding box center [67, 202] width 92 height 12
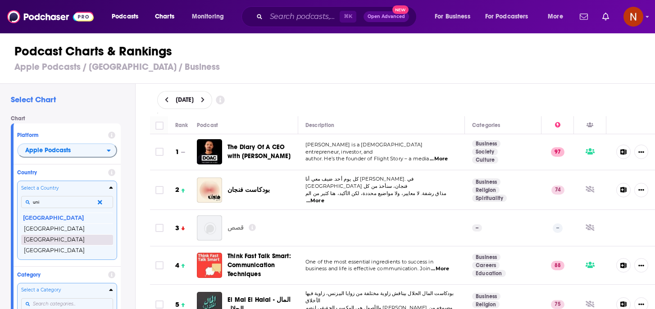
type input "uni"
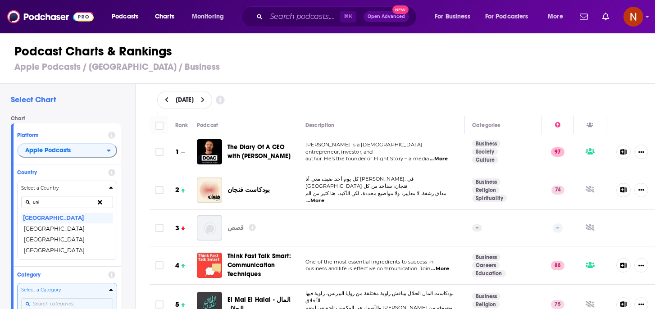
drag, startPoint x: 55, startPoint y: 237, endPoint x: 67, endPoint y: 240, distance: 12.5
click at [55, 237] on button "United States" at bounding box center [67, 239] width 92 height 11
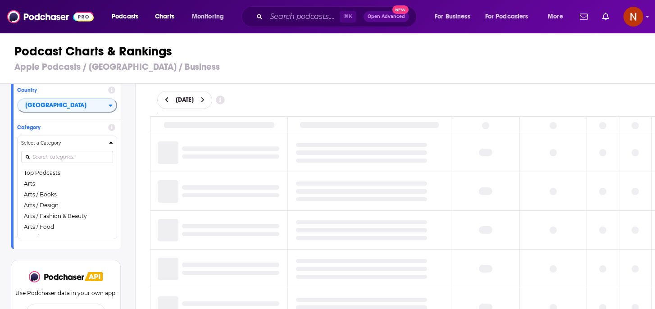
scroll to position [84, 0]
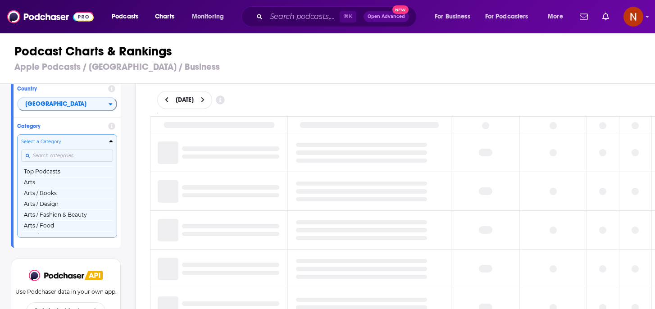
click at [99, 159] on input "Categories" at bounding box center [67, 155] width 92 height 12
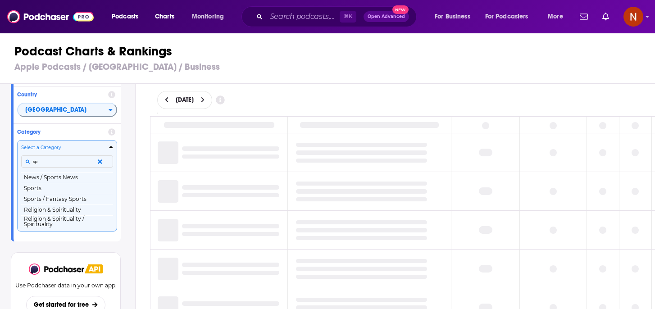
type input "sp"
click at [101, 162] on icon "Categories" at bounding box center [100, 161] width 5 height 5
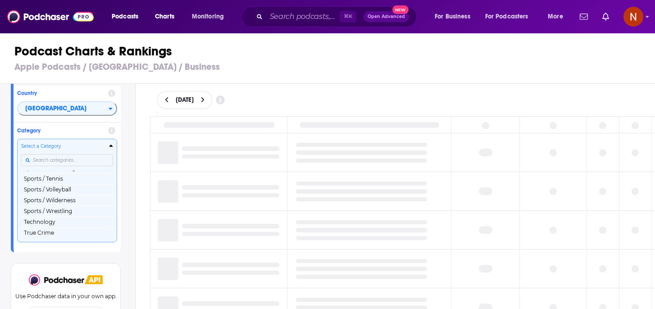
scroll to position [1085, 0]
click at [78, 205] on button "Sports / Wrestling" at bounding box center [67, 209] width 92 height 11
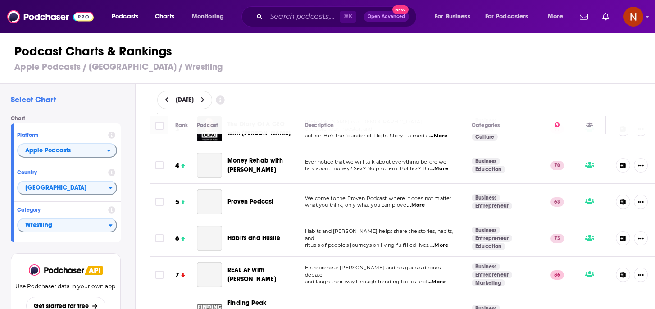
scroll to position [99, 0]
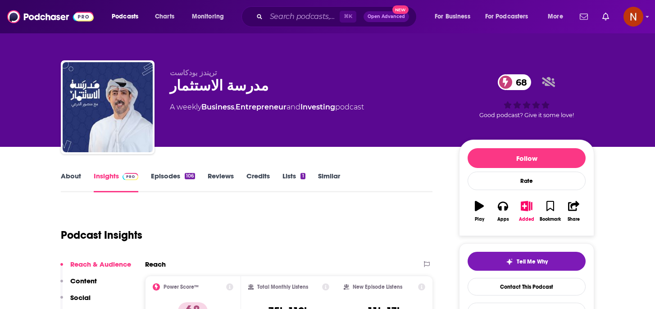
click at [159, 24] on div "Podcasts Charts Monitoring ⌘ K Open Advanced New For Business For Podcasters Mo…" at bounding box center [338, 16] width 466 height 21
click at [167, 17] on span "Charts" at bounding box center [164, 16] width 19 height 13
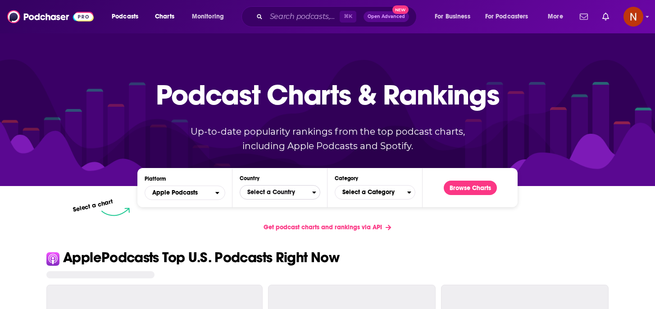
click at [296, 185] on span "Select a Country" at bounding box center [276, 192] width 72 height 15
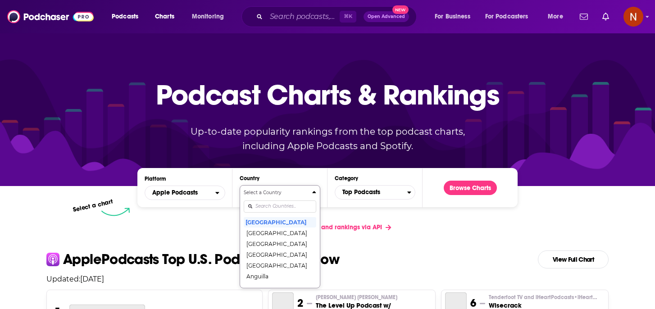
click at [287, 207] on input "Countries" at bounding box center [280, 206] width 72 height 12
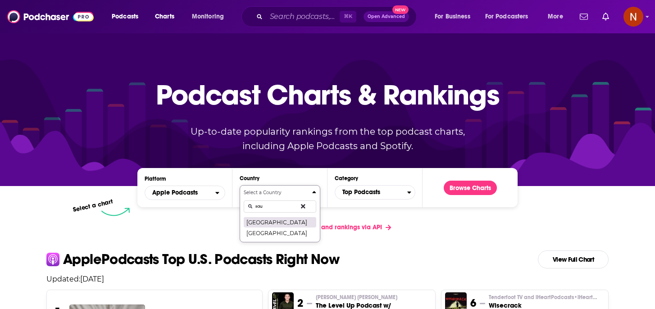
type input "sau"
click at [292, 220] on button "[GEOGRAPHIC_DATA]" at bounding box center [280, 222] width 72 height 11
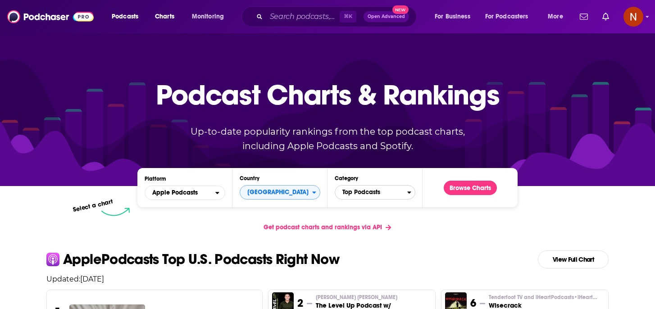
click at [376, 191] on span "Top Podcasts" at bounding box center [371, 192] width 72 height 15
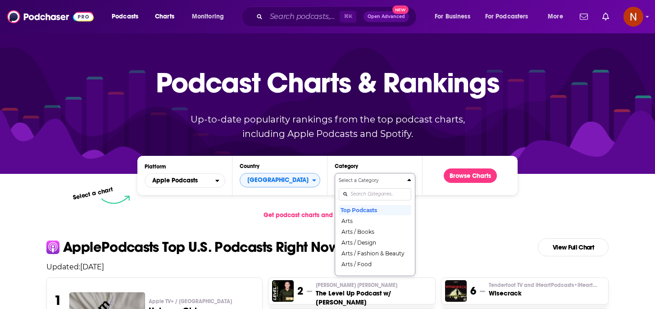
click at [368, 205] on div "Select a Category Top Podcasts Arts Arts / Books Arts / Design Arts / Fashion &…" at bounding box center [375, 224] width 72 height 95
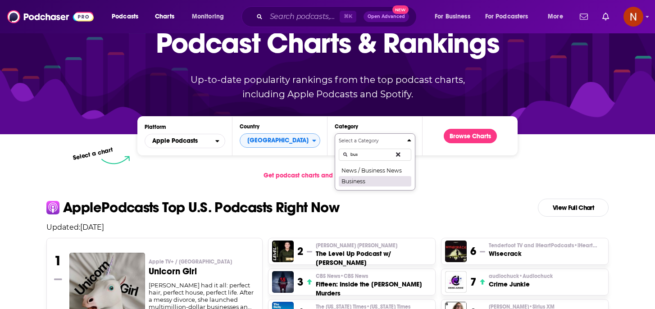
type input "bus"
click at [376, 180] on button "Business" at bounding box center [375, 181] width 72 height 11
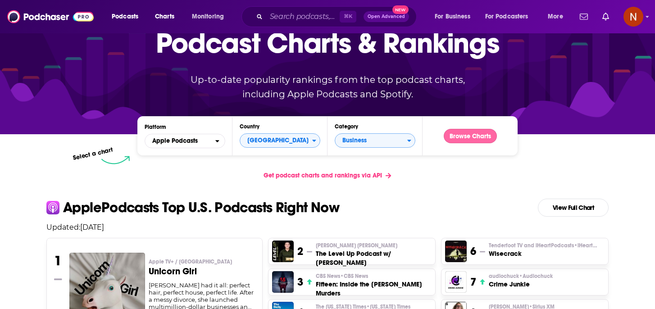
click at [459, 134] on button "Browse Charts" at bounding box center [470, 136] width 53 height 14
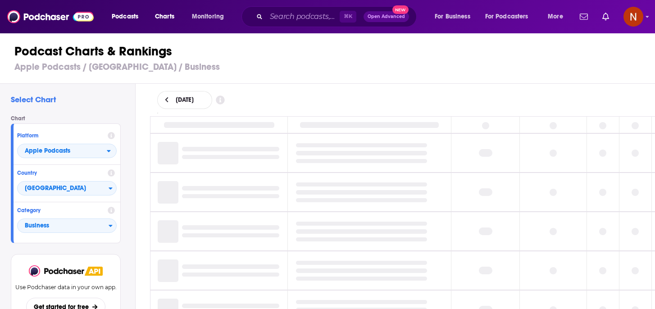
click at [169, 100] on button at bounding box center [166, 100] width 9 height 8
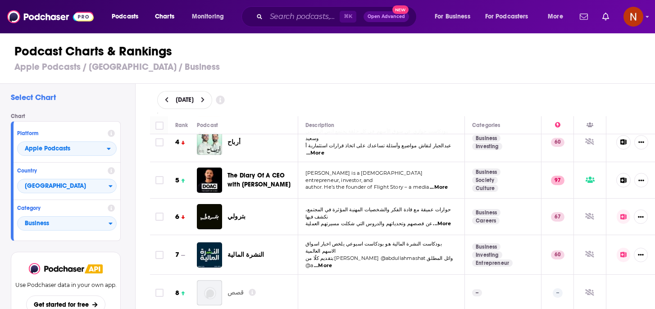
scroll to position [128, 0]
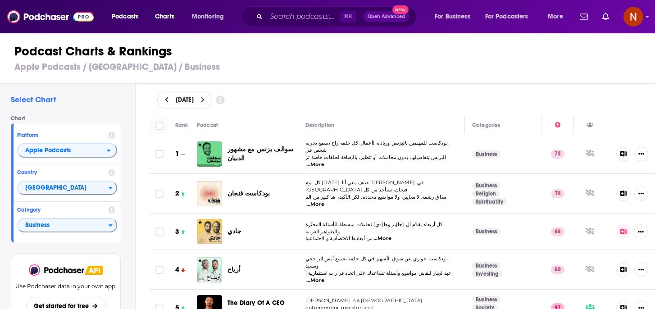
scroll to position [128, 0]
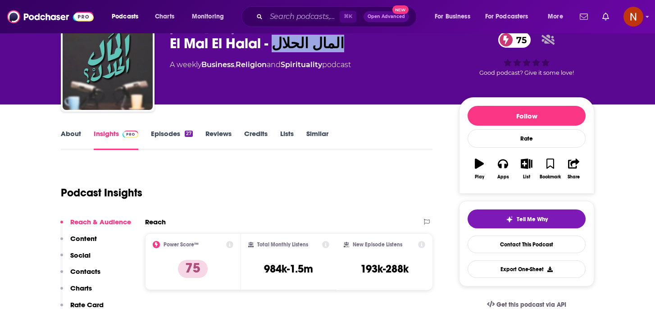
scroll to position [22, 0]
